Goal: Information Seeking & Learning: Learn about a topic

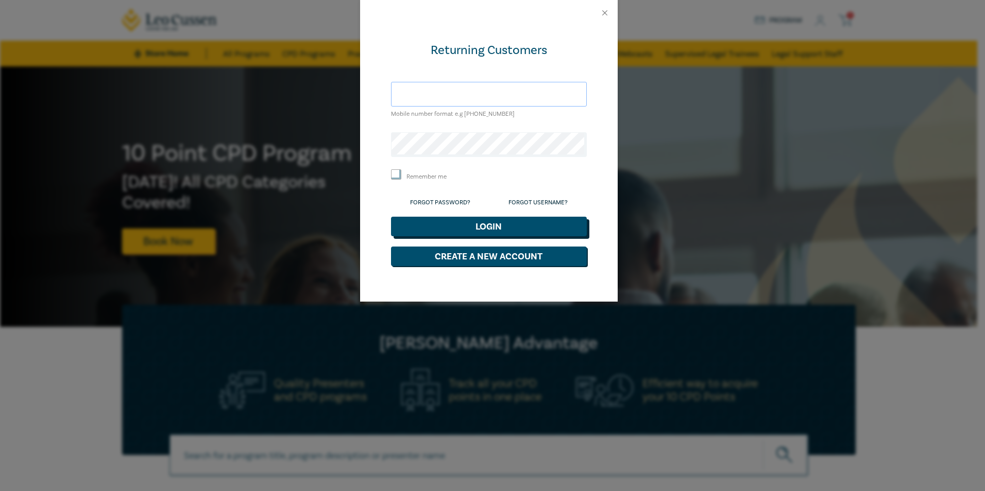
type input "[EMAIL_ADDRESS][DOMAIN_NAME]"
click at [484, 229] on button "Login" at bounding box center [489, 227] width 196 height 20
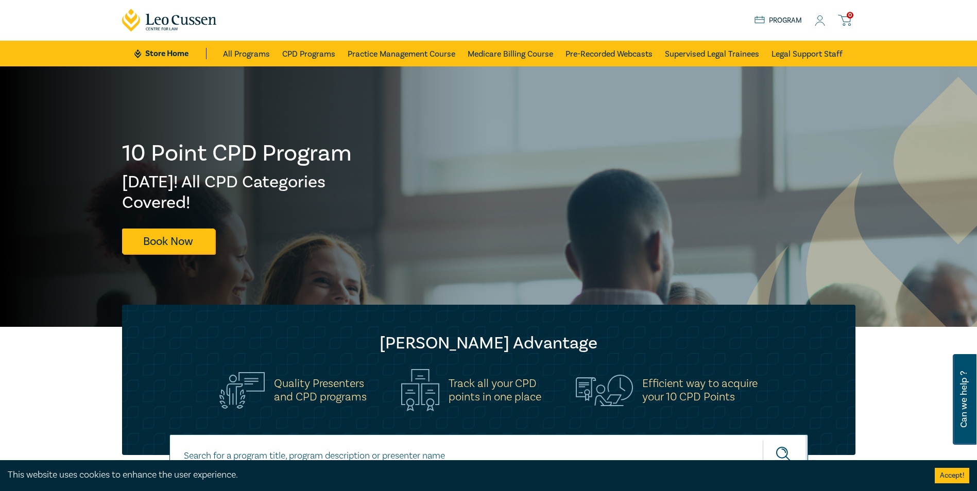
click at [819, 21] on icon at bounding box center [820, 20] width 10 height 11
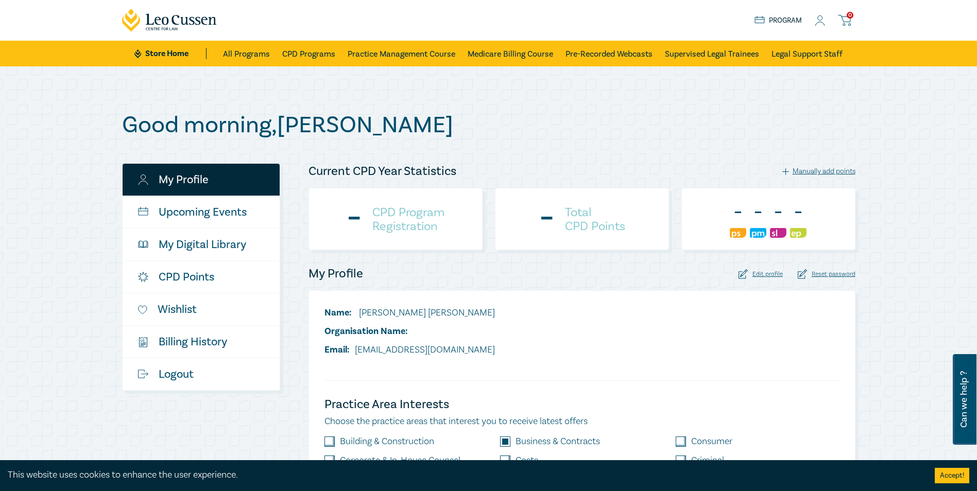
checkbox input "true"
click at [217, 236] on link "My Digital Library" at bounding box center [201, 245] width 157 height 32
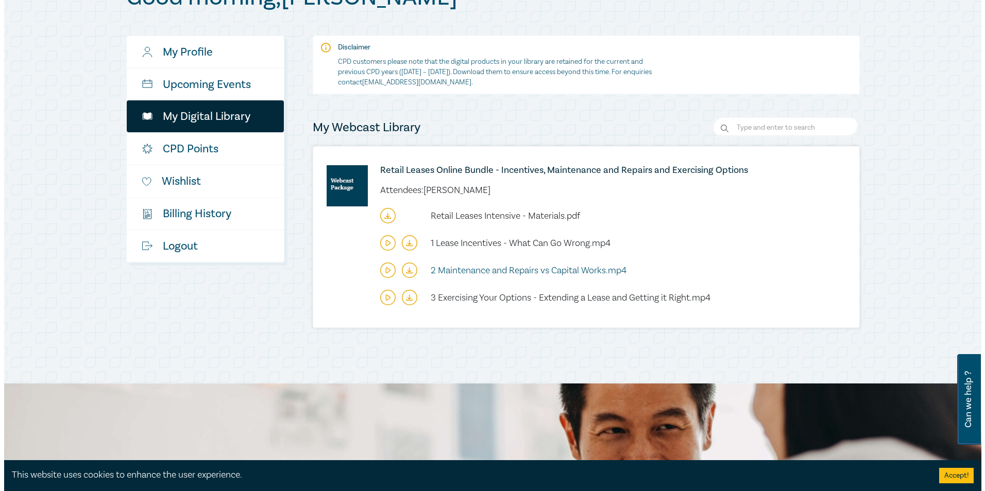
scroll to position [155, 0]
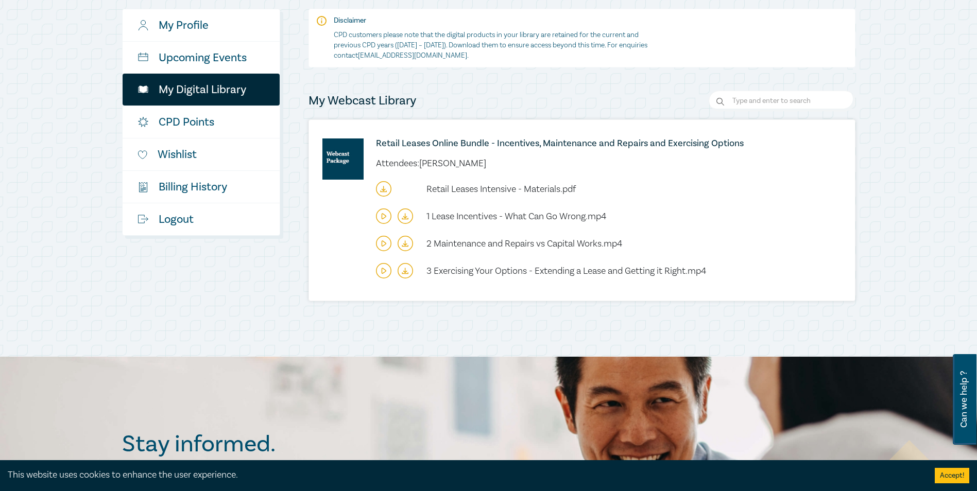
click at [383, 269] on icon at bounding box center [384, 270] width 4 height 5
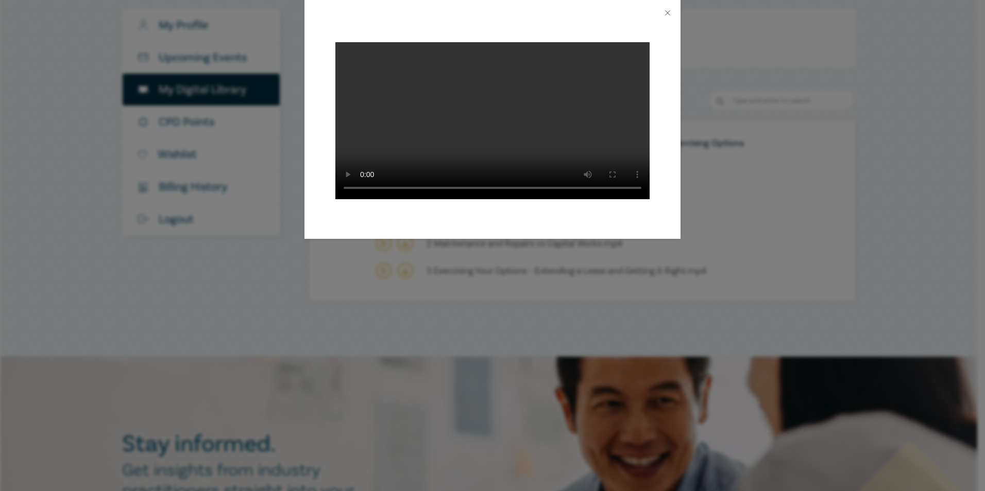
click at [277, 227] on div at bounding box center [492, 245] width 985 height 491
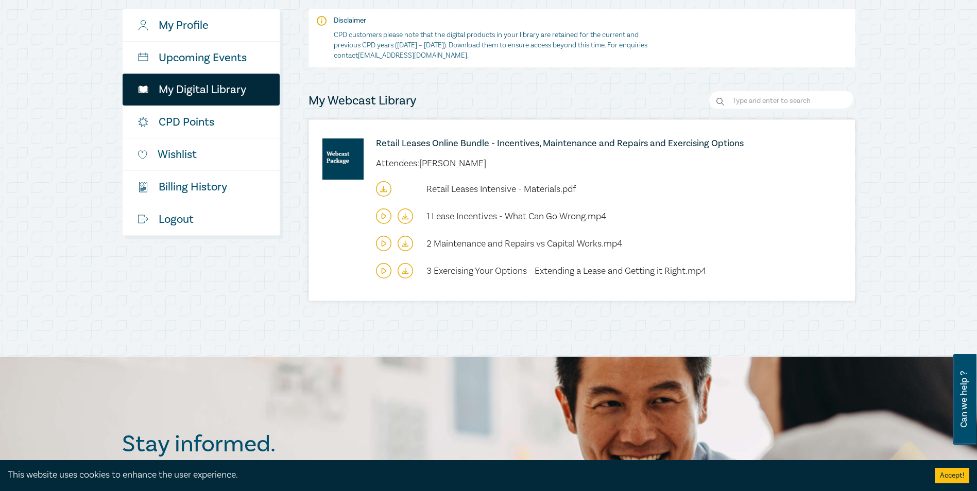
click at [382, 189] on icon at bounding box center [383, 188] width 15 height 15
click at [387, 273] on icon at bounding box center [383, 270] width 15 height 15
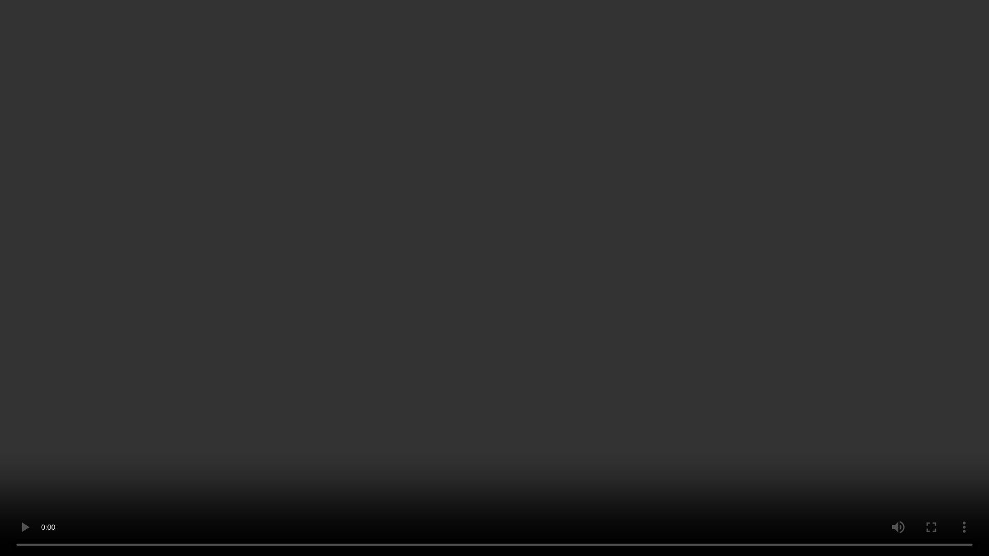
click at [527, 369] on video at bounding box center [494, 278] width 989 height 556
